Goal: Transaction & Acquisition: Book appointment/travel/reservation

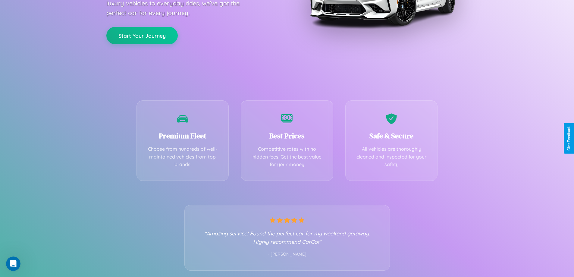
scroll to position [119, 0]
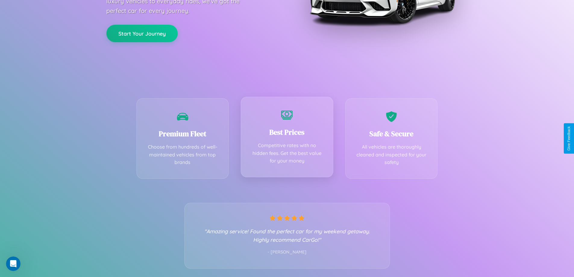
click at [287, 138] on div "Best Prices Competitive rates with no hidden fees. Get the best value for your …" at bounding box center [287, 137] width 93 height 80
click at [142, 33] on button "Start Your Journey" at bounding box center [141, 32] width 71 height 17
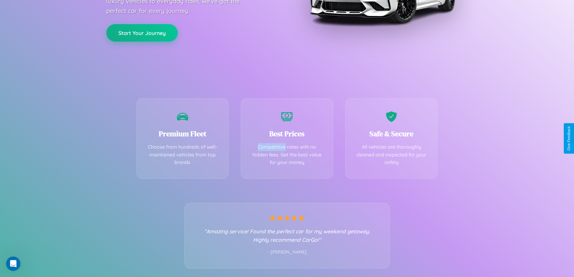
click at [142, 33] on button "Start Your Journey" at bounding box center [141, 32] width 71 height 17
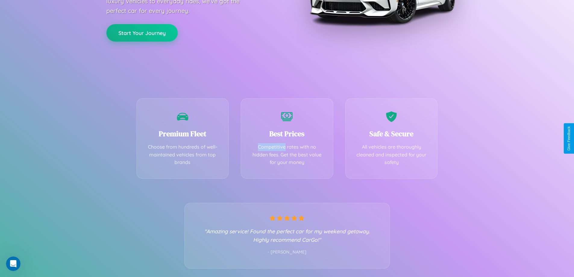
click at [142, 33] on button "Start Your Journey" at bounding box center [141, 32] width 71 height 17
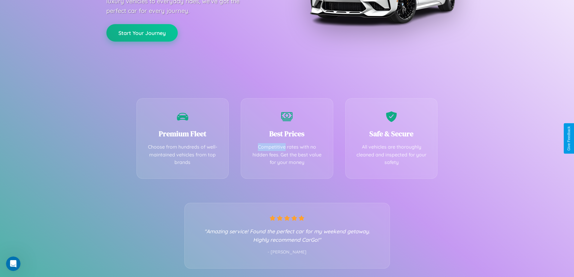
click at [142, 33] on button "Start Your Journey" at bounding box center [141, 32] width 71 height 17
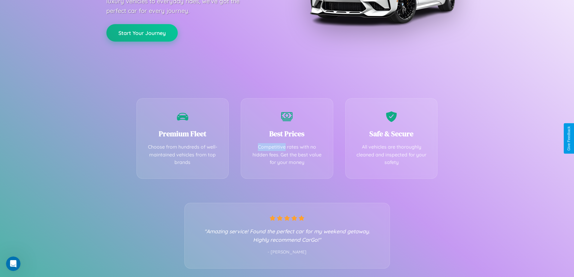
click at [142, 33] on button "Start Your Journey" at bounding box center [141, 32] width 71 height 17
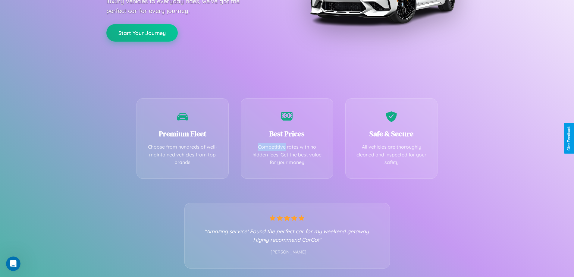
click at [142, 33] on button "Start Your Journey" at bounding box center [141, 32] width 71 height 17
